Goal: Task Accomplishment & Management: Complete application form

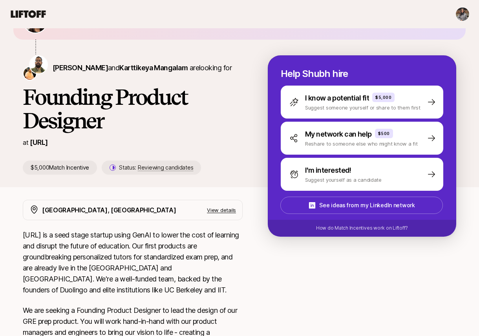
scroll to position [57, 0]
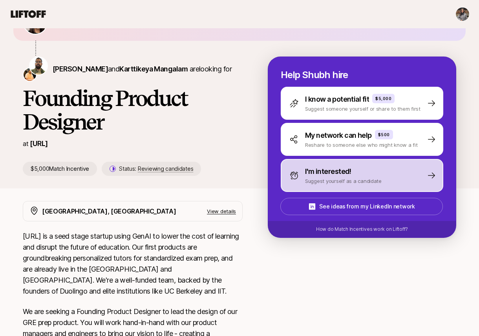
click at [384, 175] on div "I'm interested! Suggest yourself as a candidate" at bounding box center [362, 175] width 163 height 33
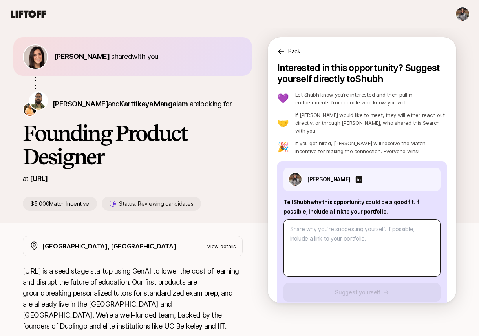
scroll to position [20, 0]
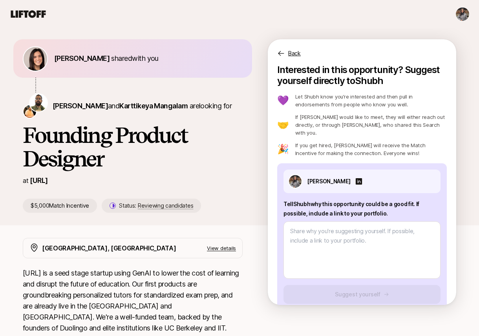
click at [228, 242] on div "Berkeley, CA View details" at bounding box center [133, 248] width 220 height 20
click at [228, 244] on p "View details" at bounding box center [221, 248] width 29 height 8
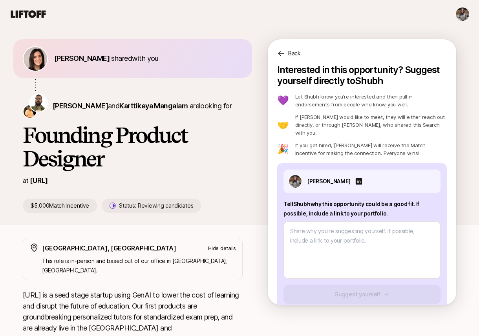
type textarea "x"
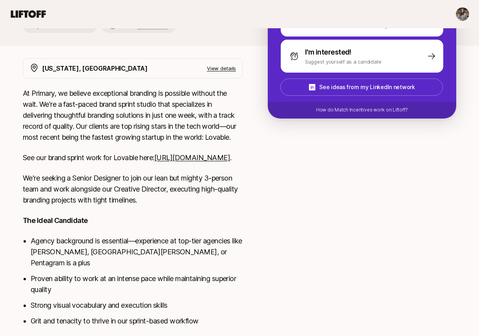
scroll to position [202, 0]
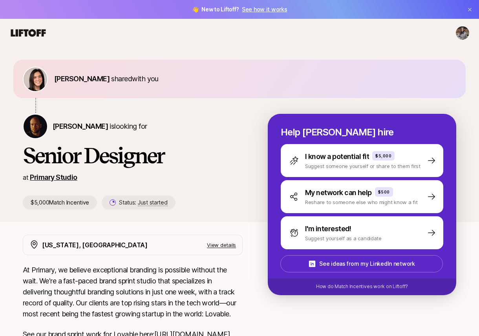
click at [57, 176] on link "Primary Studio" at bounding box center [53, 177] width 47 height 8
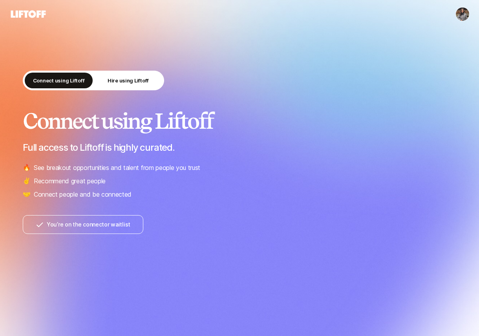
click at [101, 226] on button "You’re on the connector waitlist" at bounding box center [83, 224] width 121 height 19
click at [93, 220] on button "You’re on the connector waitlist" at bounding box center [83, 224] width 121 height 19
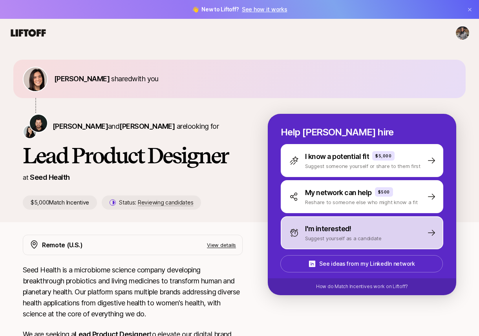
click at [307, 231] on p "I'm interested!" at bounding box center [328, 229] width 46 height 11
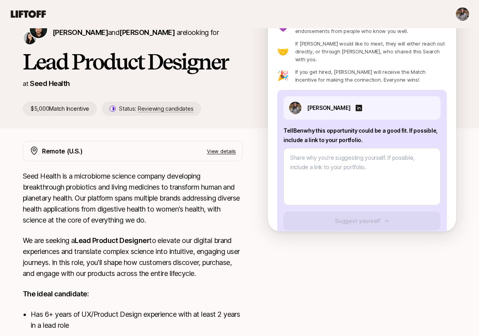
scroll to position [105, 0]
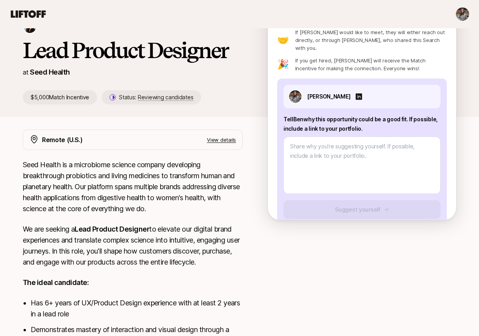
click at [225, 140] on p "View details" at bounding box center [221, 140] width 29 height 8
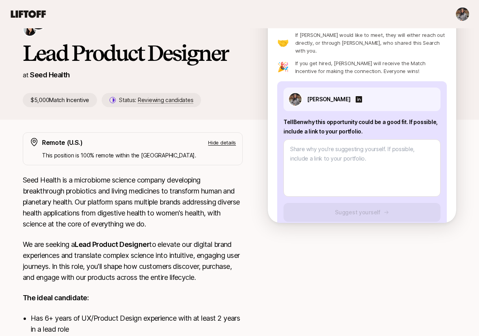
scroll to position [107, 0]
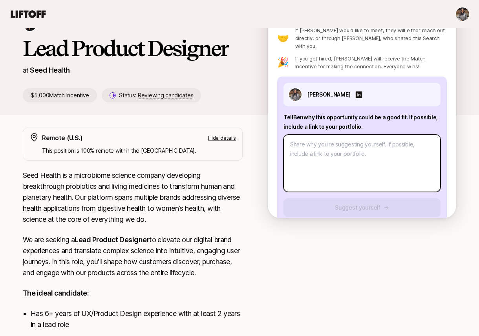
click at [301, 139] on textarea at bounding box center [362, 163] width 157 height 57
type textarea "x"
type textarea "H"
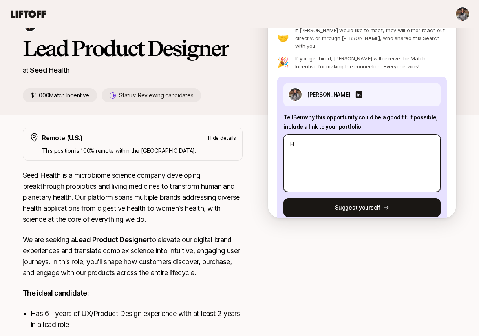
type textarea "x"
type textarea "Hi"
type textarea "x"
type textarea "Hi"
type textarea "x"
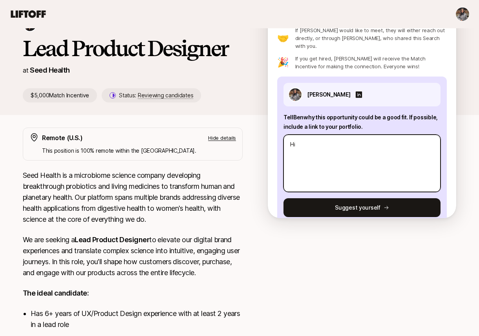
type textarea "Hi B"
type textarea "x"
type textarea "Hi Be"
type textarea "x"
type textarea "Hi Ben"
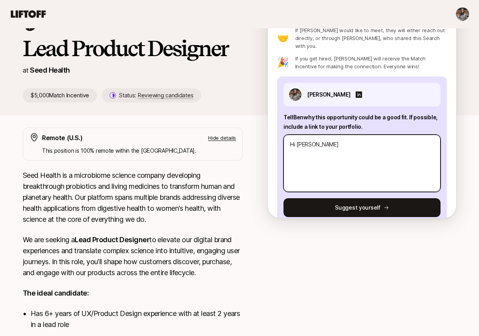
type textarea "x"
type textarea "Hi Ben,"
type textarea "x"
type textarea "Hi Ben,"
type textarea "x"
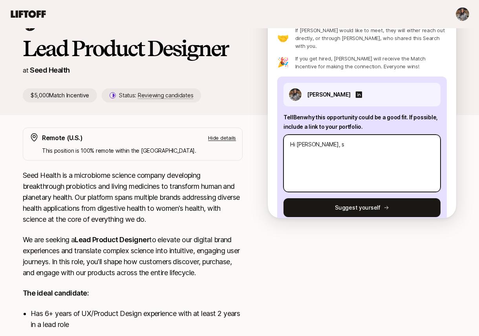
type textarea "Hi Ben, sh"
type textarea "x"
type textarea "Hi Ben, sha"
type textarea "x"
type textarea "Hi Ben, shar"
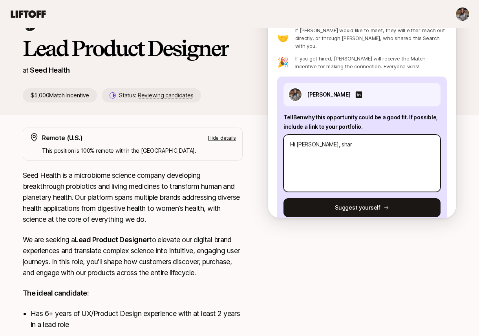
type textarea "x"
type textarea "Hi Ben, sha"
type textarea "x"
type textarea "Hi Ben, sh"
type textarea "x"
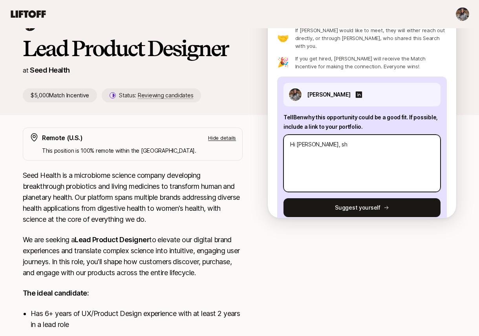
type textarea "Hi Ben, s"
type textarea "x"
type textarea "Hi [PERSON_NAME],"
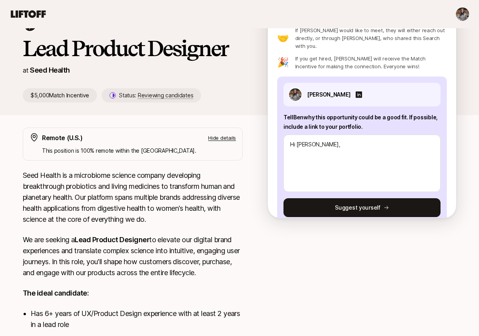
click at [84, 260] on p "We are seeking a Lead Product Designer to elevate our digital brand experiences…" at bounding box center [133, 257] width 220 height 44
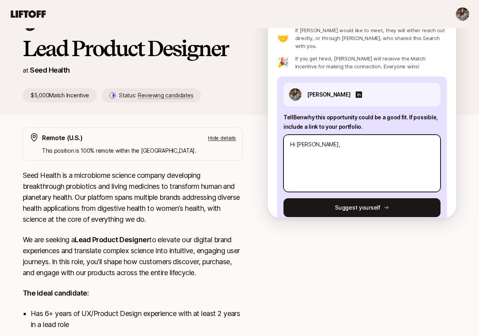
click at [332, 140] on textarea "Hi [PERSON_NAME]," at bounding box center [362, 163] width 157 height 57
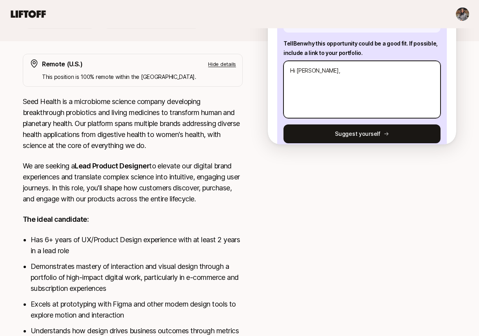
scroll to position [282, 0]
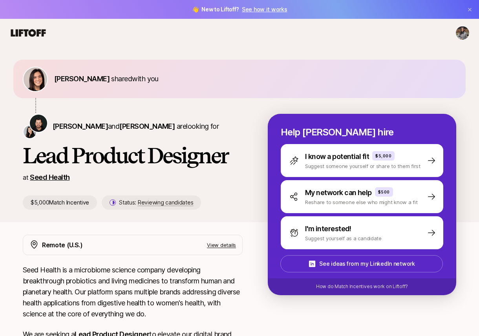
click at [56, 178] on link "Seed Health" at bounding box center [50, 177] width 40 height 8
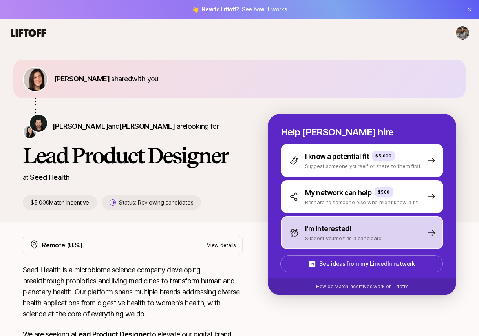
click at [311, 233] on p "I'm interested!" at bounding box center [328, 229] width 46 height 11
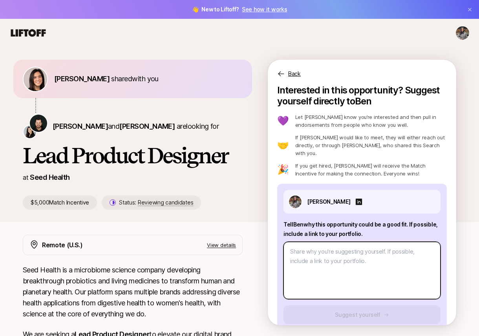
click at [308, 242] on textarea at bounding box center [362, 270] width 157 height 57
type textarea "x"
type textarea "H"
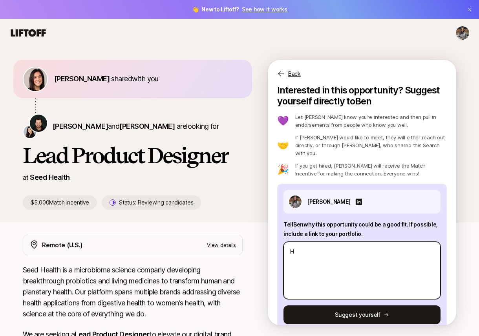
type textarea "x"
type textarea "Hi"
type textarea "x"
type textarea "Hi"
type textarea "x"
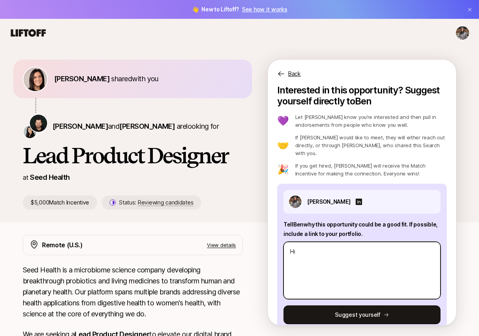
type textarea "Hi B"
type textarea "x"
type textarea "Hi Be"
type textarea "x"
type textarea "Hi [PERSON_NAME]"
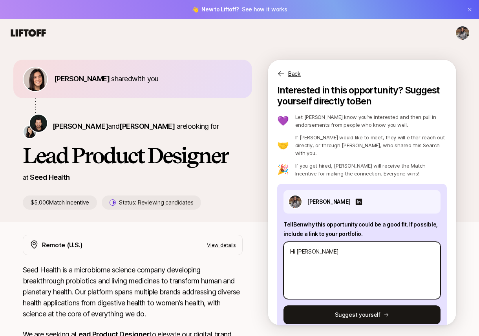
type textarea "x"
type textarea "Hi [PERSON_NAME],"
type textarea "x"
type textarea "Hi [PERSON_NAME],"
type textarea "x"
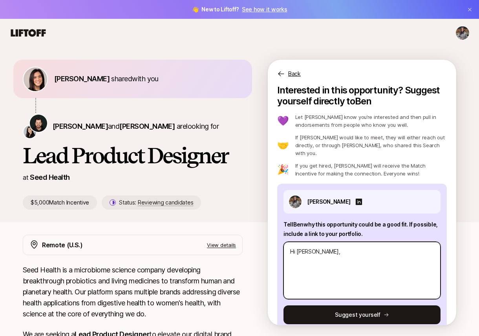
type textarea "Hi [PERSON_NAME]"
type textarea "x"
type textarea "Hi [PERSON_NAME]"
type textarea "x"
type textarea "Hi [PERSON_NAME], I T"
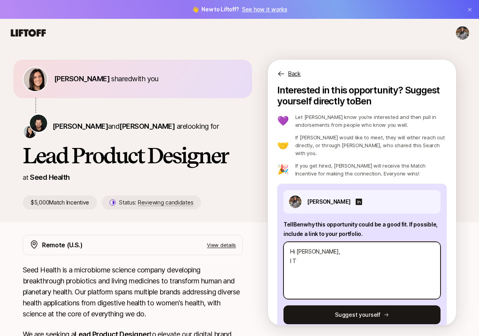
type textarea "x"
type textarea "Hi [PERSON_NAME], I Th"
type textarea "x"
type textarea "Hi [PERSON_NAME], I T"
type textarea "x"
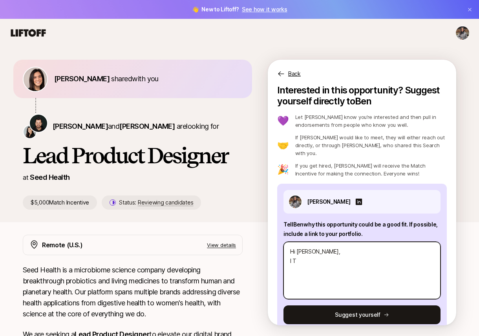
type textarea "Hi [PERSON_NAME]"
type textarea "x"
type textarea "Hi [PERSON_NAME], I t"
type textarea "x"
type textarea "Hi [PERSON_NAME], I th"
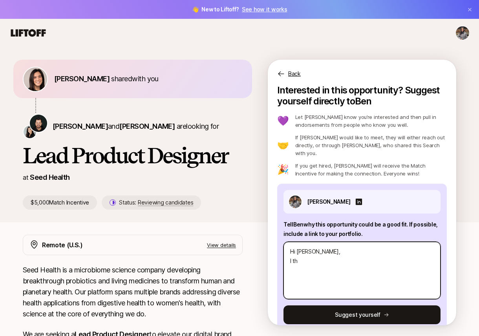
type textarea "x"
type textarea "Hi [PERSON_NAME], I t"
type textarea "x"
type textarea "Hi [PERSON_NAME]"
type textarea "x"
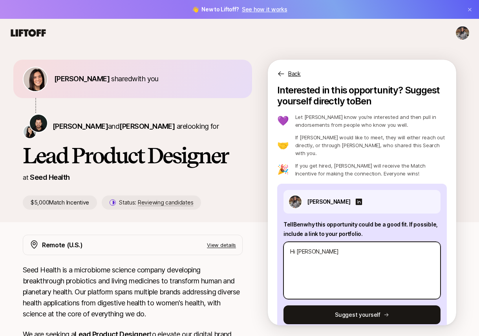
type textarea "Hi [PERSON_NAME]"
type textarea "x"
type textarea "Hi [PERSON_NAME],"
type textarea "x"
type textarea "Hi [PERSON_NAME]"
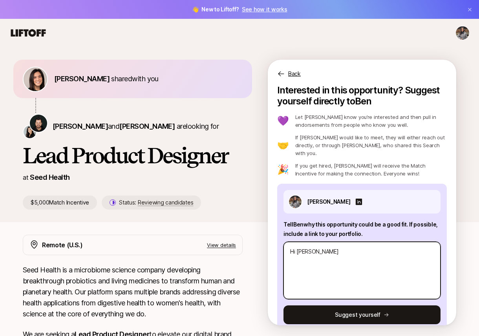
type textarea "x"
type textarea "Hi [PERSON_NAME],"
type textarea "x"
type textarea "Hi [PERSON_NAME], W"
type textarea "x"
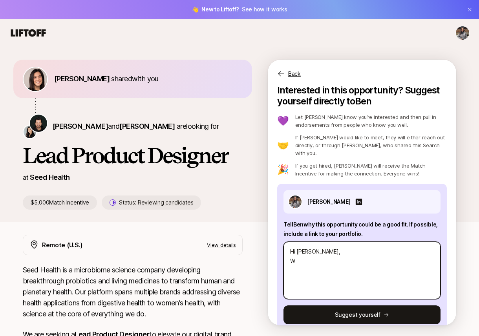
type textarea "Hi [PERSON_NAME], Wh"
type textarea "x"
type textarea "Hi [PERSON_NAME], Wha"
type textarea "x"
type textarea "Hi [PERSON_NAME], What"
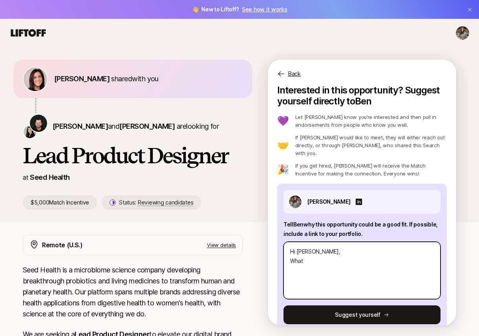
type textarea "x"
type textarea "Hi [PERSON_NAME], What"
type textarea "x"
type textarea "Hi [PERSON_NAME], What y"
type textarea "x"
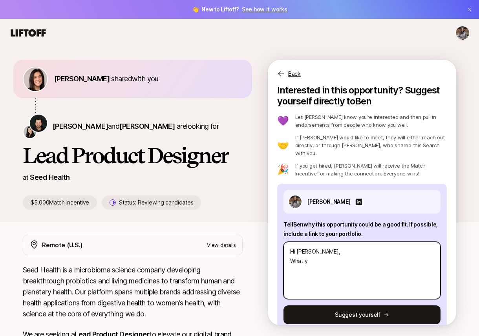
type textarea "Hi [PERSON_NAME], What yo"
type textarea "x"
type textarea "Hi [PERSON_NAME], What y"
type textarea "x"
type textarea "Hi [PERSON_NAME], What"
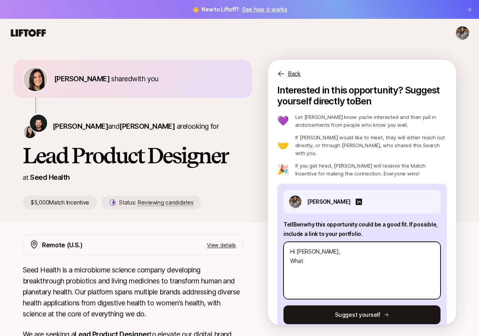
type textarea "x"
type textarea "Hi [PERSON_NAME], What y"
type textarea "x"
type textarea "Hi [PERSON_NAME], What yu"
type textarea "x"
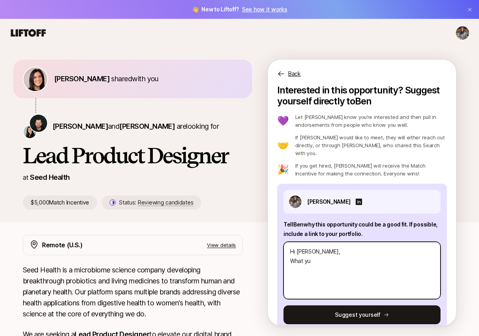
type textarea "Hi [PERSON_NAME], What y"
type textarea "x"
type textarea "Hi [PERSON_NAME], What yo"
type textarea "x"
type textarea "Hi [PERSON_NAME], What you"
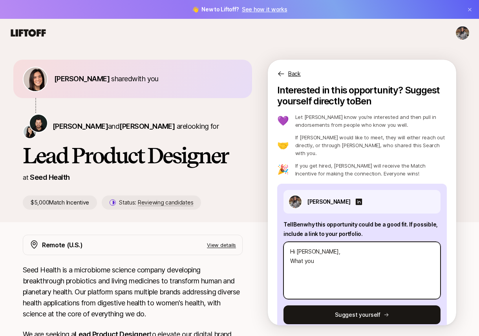
type textarea "x"
type textarea "Hi [PERSON_NAME], What you"
type textarea "x"
type textarea "Hi [PERSON_NAME], What you n"
type textarea "x"
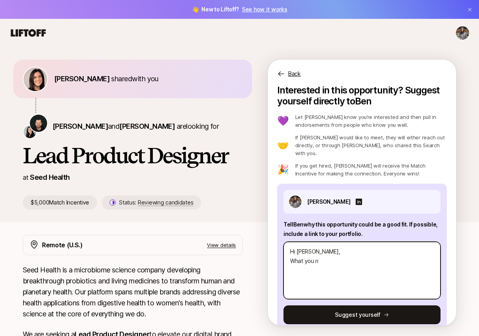
type textarea "Hi [PERSON_NAME], What you ne"
type textarea "x"
type textarea "Hi [PERSON_NAME], What you nee"
type textarea "x"
type textarea "Hi [PERSON_NAME], What you need"
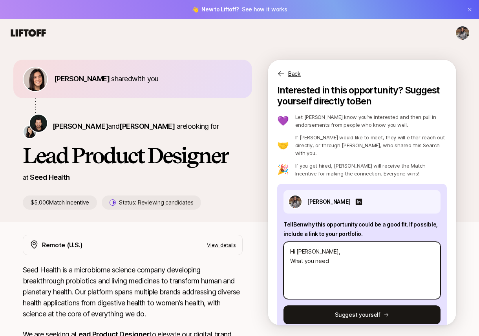
type textarea "x"
type textarea "Hi [PERSON_NAME], What you nee"
type textarea "x"
type textarea "Hi [PERSON_NAME], What you ne"
type textarea "x"
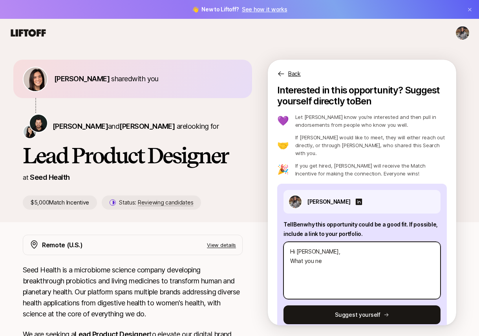
type textarea "Hi [PERSON_NAME], What you n"
type textarea "x"
type textarea "Hi [PERSON_NAME], What you"
type textarea "x"
type textarea "Hi [PERSON_NAME], What you"
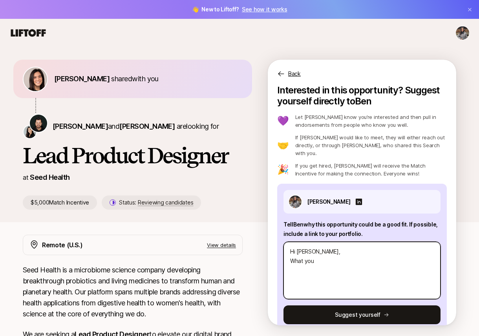
type textarea "x"
type textarea "Hi [PERSON_NAME], What yo"
type textarea "x"
type textarea "Hi [PERSON_NAME], What y"
type textarea "x"
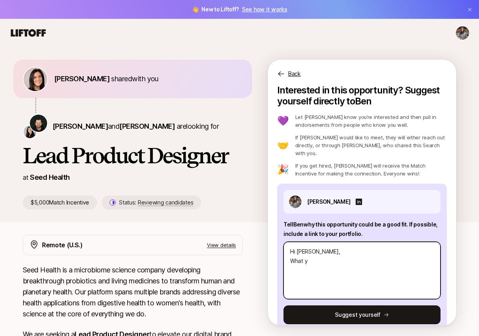
type textarea "Hi [PERSON_NAME], What"
type textarea "x"
type textarea "Hi [PERSON_NAME], What"
type textarea "x"
type textarea "Hi [PERSON_NAME], Wha"
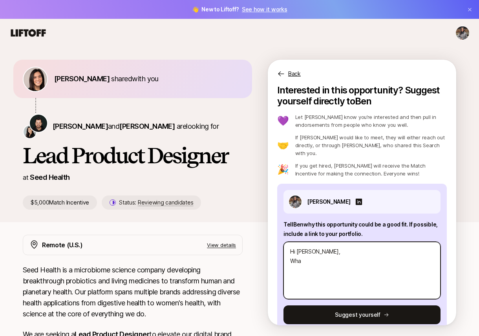
type textarea "x"
type textarea "Hi [PERSON_NAME], Wh"
type textarea "x"
type textarea "Hi [PERSON_NAME], W"
type textarea "x"
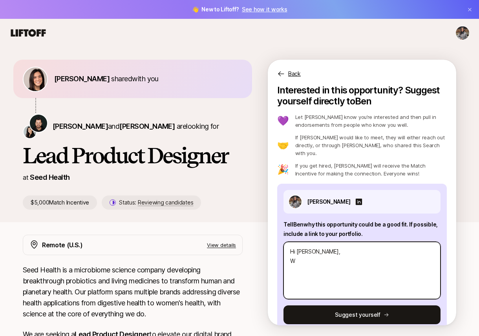
type textarea "Hi [PERSON_NAME],"
type textarea "x"
type textarea "Hi [PERSON_NAME]"
type textarea "x"
type textarea "Hi [PERSON_NAME], I'"
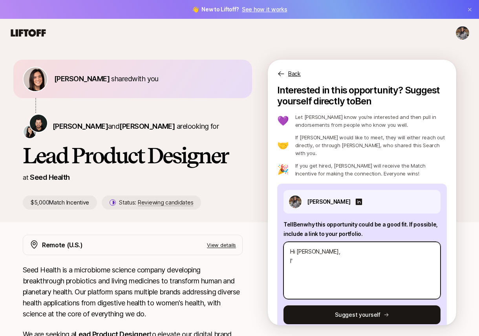
type textarea "x"
type textarea "Hi [PERSON_NAME], I'm"
type textarea "x"
type textarea "Hi [PERSON_NAME], I'm"
type textarea "x"
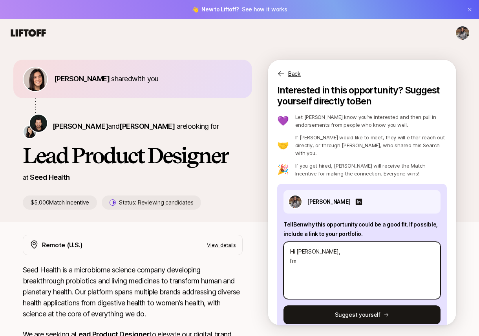
type textarea "Hi [PERSON_NAME], I'm a"
type textarea "x"
type textarea "Hi [PERSON_NAME], I'm a"
type textarea "x"
type textarea "Hi [PERSON_NAME], I'm a b"
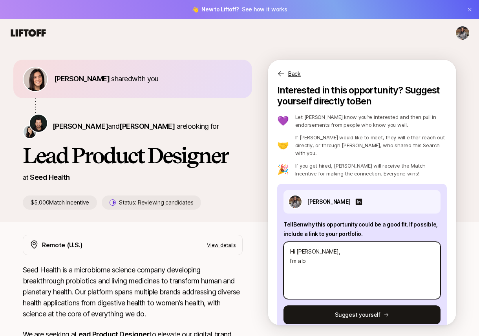
type textarea "x"
type textarea "Hi [PERSON_NAME], I'm a bra"
type textarea "x"
type textarea "Hi [PERSON_NAME], I'm a bran"
type textarea "x"
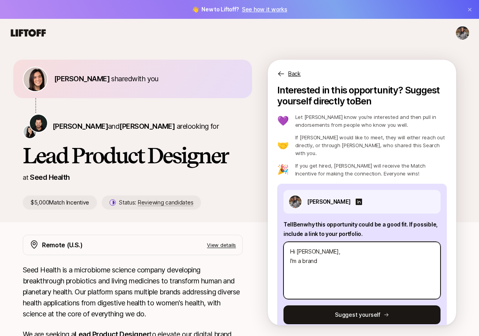
type textarea "Hi [PERSON_NAME], I'm a brand"
type textarea "x"
type textarea "Hi [PERSON_NAME], I'm a brand a"
type textarea "x"
type textarea "Hi [PERSON_NAME], I'm a brand an"
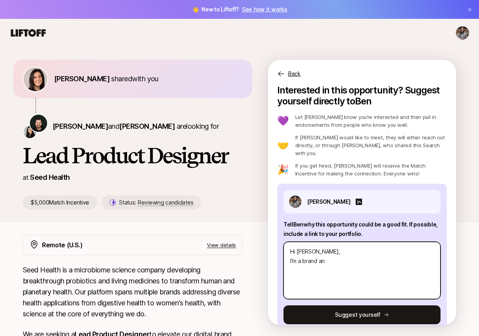
type textarea "x"
type textarea "Hi [PERSON_NAME], I'm a brand a"
type textarea "x"
type textarea "Hi [PERSON_NAME], I'm a brand"
type textarea "x"
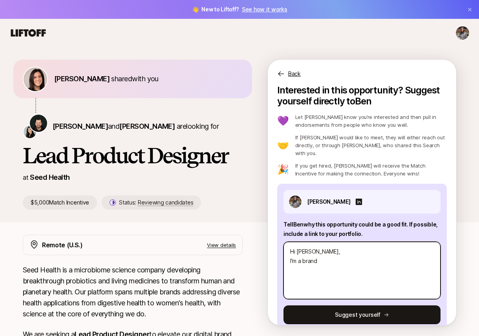
type textarea "Hi [PERSON_NAME], I'm a brand n"
type textarea "x"
type textarea "Hi [PERSON_NAME], I'm a brand na"
type textarea "x"
type textarea "Hi [PERSON_NAME], I'm a brand n"
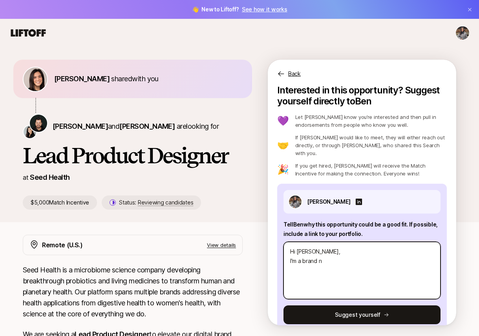
type textarea "x"
type textarea "Hi [PERSON_NAME], I'm a brand"
type textarea "x"
type textarea "Hi [PERSON_NAME], I'm a brand a"
type textarea "x"
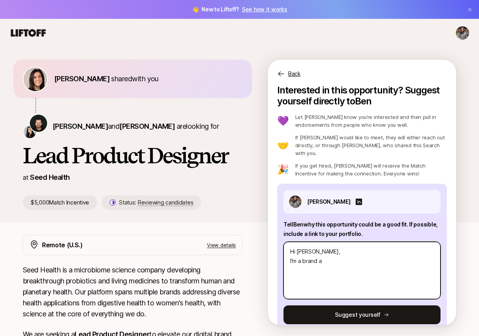
type textarea "Hi [PERSON_NAME], I'm a brand an"
type textarea "x"
type textarea "Hi [PERSON_NAME], I'm a brand and"
type textarea "x"
type textarea "Hi [PERSON_NAME], I'm a brand and"
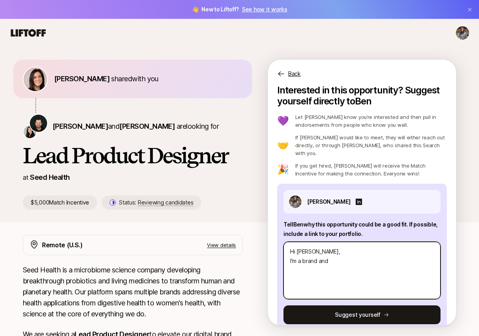
type textarea "x"
type textarea "Hi [PERSON_NAME], I'm a brand and p"
type textarea "x"
type textarea "Hi [PERSON_NAME], I'm a brand and pr"
type textarea "x"
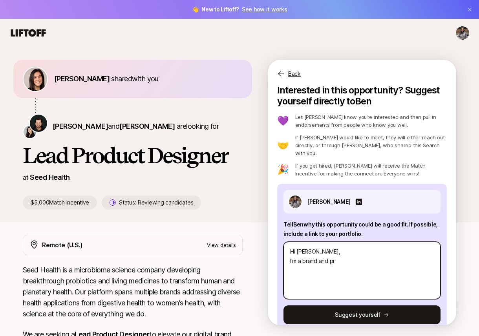
type textarea "Hi [PERSON_NAME], I'm a brand and pro"
type textarea "x"
type textarea "Hi [PERSON_NAME], I'm a brand and prod"
type textarea "x"
type textarea "Hi [PERSON_NAME], I'm a brand and produ"
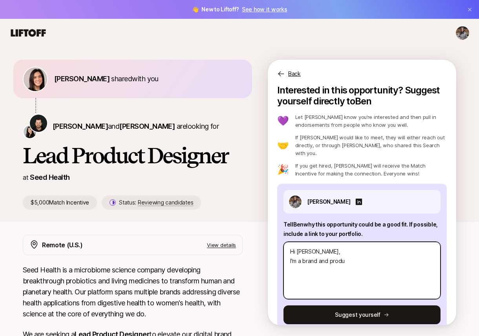
type textarea "x"
type textarea "Hi [PERSON_NAME], I'm a brand and produc"
type textarea "x"
type textarea "Hi [PERSON_NAME], I'm a brand and product"
type textarea "x"
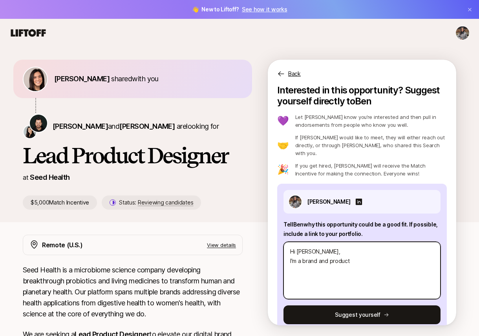
type textarea "Hi [PERSON_NAME], I'm a brand and product"
type textarea "x"
type textarea "Hi [PERSON_NAME], I'm a brand and product d"
type textarea "x"
type textarea "Hi [PERSON_NAME], I'm a brand and product de"
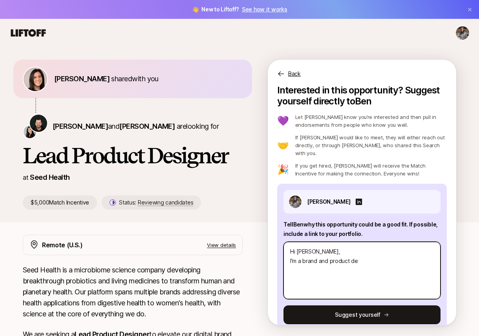
type textarea "x"
type textarea "Hi [PERSON_NAME], I'm a brand and product des"
type textarea "x"
type textarea "Hi [PERSON_NAME], I'm a brand and product desi"
type textarea "x"
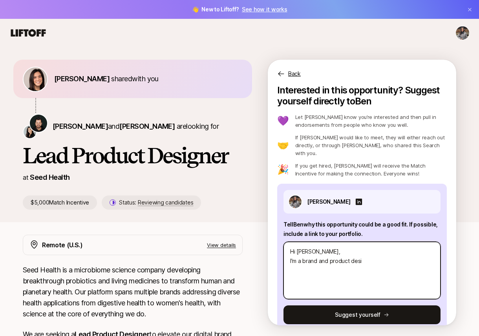
type textarea "Hi [PERSON_NAME], I'm a brand and product desig"
type textarea "x"
type textarea "Hi [PERSON_NAME], I'm a brand and product design"
type textarea "x"
type textarea "Hi Ben, I'm a brand and product designe"
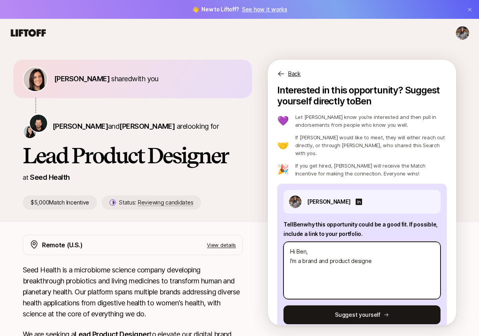
type textarea "x"
type textarea "Hi [PERSON_NAME], I'm a brand and product designer"
type textarea "x"
type textarea "Hi [PERSON_NAME], I'm a brand and product designer"
type textarea "x"
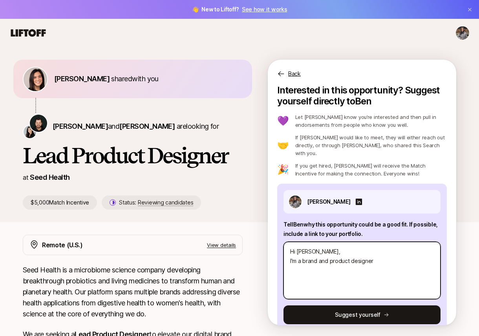
type textarea "Hi [PERSON_NAME], I'm a brand and product designer"
type textarea "x"
type textarea "Hi Ben, I'm a brand and product designe"
type textarea "x"
type textarea "Hi [PERSON_NAME], I'm a brand and product design"
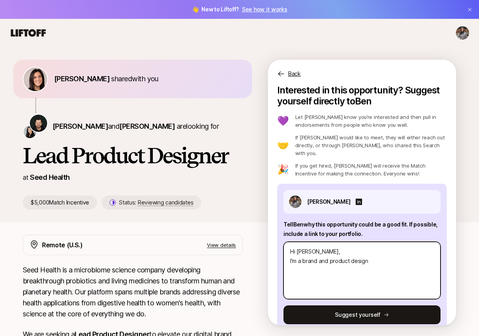
type textarea "x"
type textarea "Hi [PERSON_NAME], I'm a brand and product desig"
type textarea "x"
type textarea "Hi [PERSON_NAME], I'm a brand and product desi"
type textarea "x"
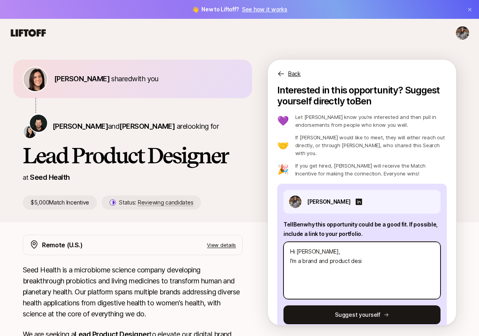
type textarea "Hi [PERSON_NAME], I'm a brand and product des"
type textarea "x"
type textarea "Hi [PERSON_NAME], I'm a brand and product de"
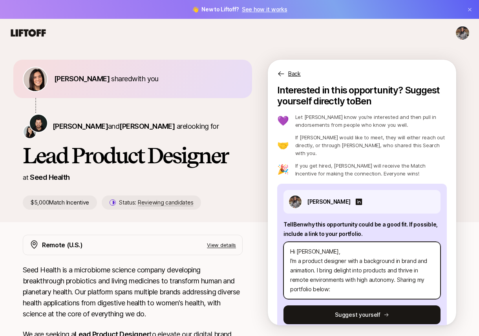
paste textarea "[URL][DOMAIN_NAME]"
click at [329, 281] on textarea "Hi [PERSON_NAME], I'm a product designer with a background in brand and animati…" at bounding box center [362, 270] width 157 height 57
drag, startPoint x: 291, startPoint y: 264, endPoint x: 416, endPoint y: 254, distance: 125.4
click at [416, 254] on textarea "Hi [PERSON_NAME], I'm a product designer with a background in brand and animati…" at bounding box center [362, 270] width 157 height 57
click at [407, 270] on textarea "Hi [PERSON_NAME], I'm a product designer with a background in brand and animati…" at bounding box center [362, 270] width 157 height 57
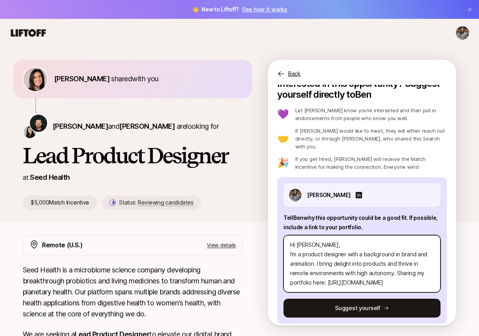
scroll to position [6, 0]
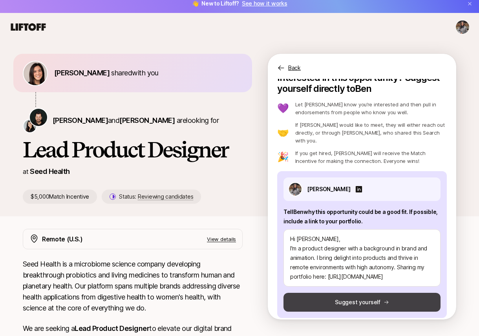
click at [360, 298] on button "Suggest yourself" at bounding box center [362, 302] width 157 height 19
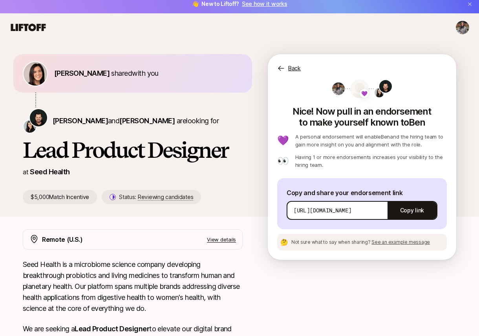
scroll to position [0, 0]
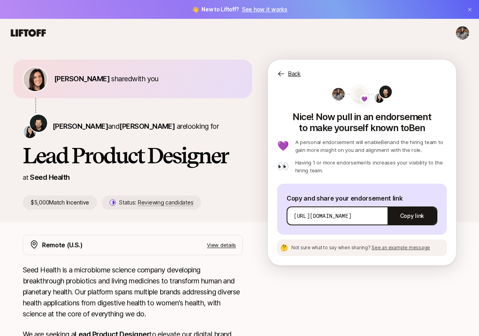
click at [33, 31] on icon at bounding box center [28, 32] width 35 height 7
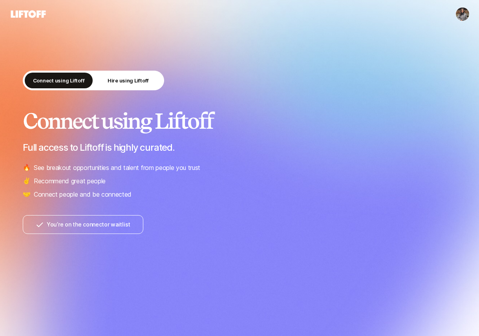
click at [457, 17] on html "Connect using Liftoff Hire using Liftoff Connect using Liftoff Full access to L…" at bounding box center [239, 168] width 479 height 336
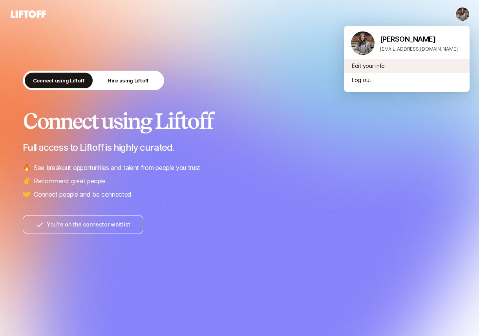
click at [368, 65] on div "Edit your info" at bounding box center [407, 66] width 126 height 14
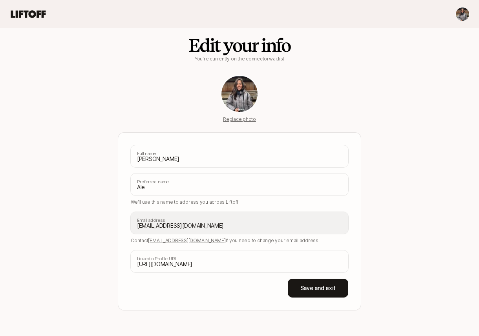
scroll to position [17, 0]
